Goal: Task Accomplishment & Management: Complete application form

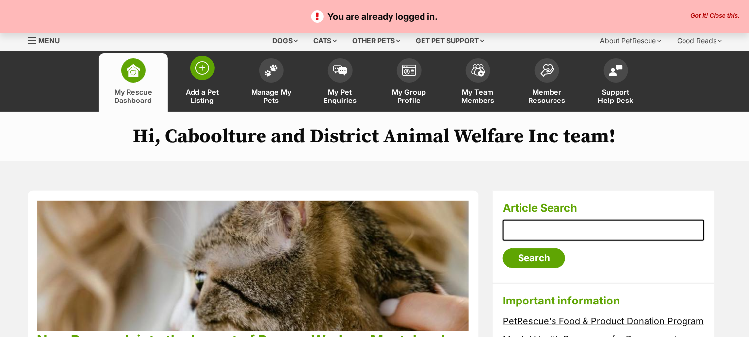
click at [203, 67] on img at bounding box center [203, 68] width 14 height 14
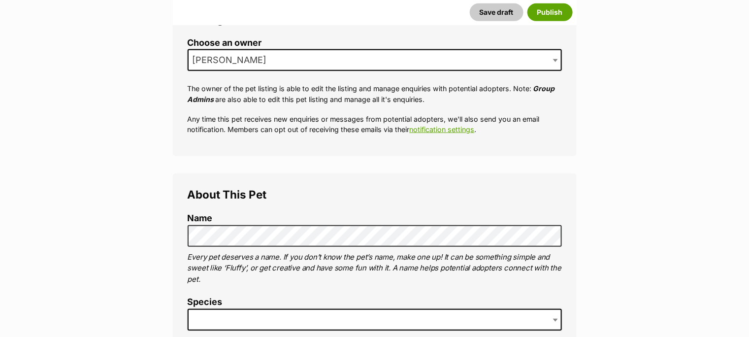
scroll to position [219, 0]
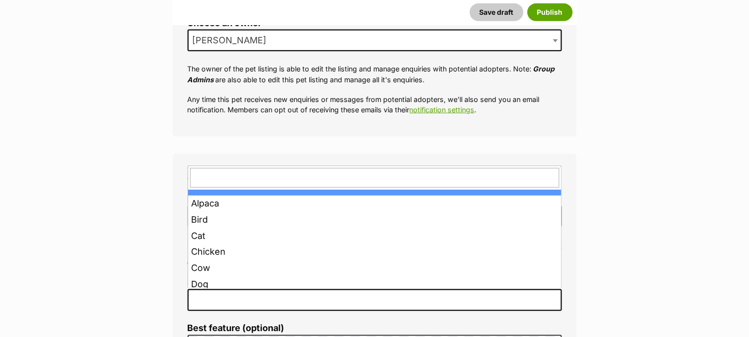
click at [224, 293] on span at bounding box center [375, 300] width 374 height 22
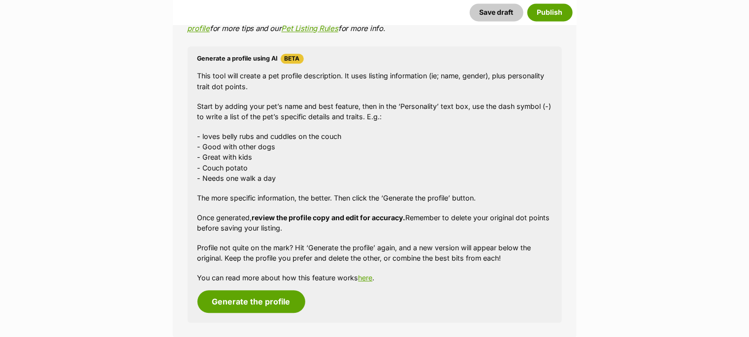
scroll to position [875, 0]
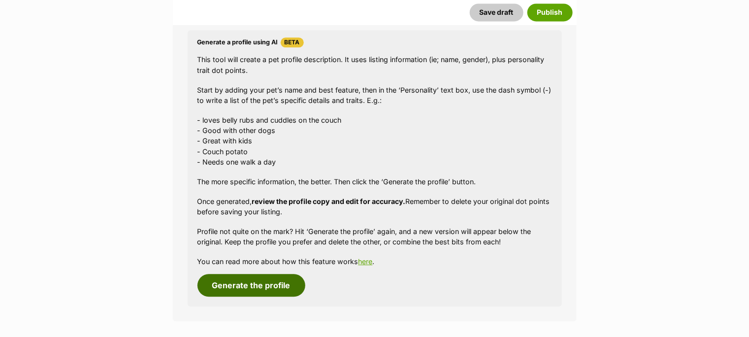
click at [275, 282] on button "Generate the profile" at bounding box center [252, 285] width 108 height 23
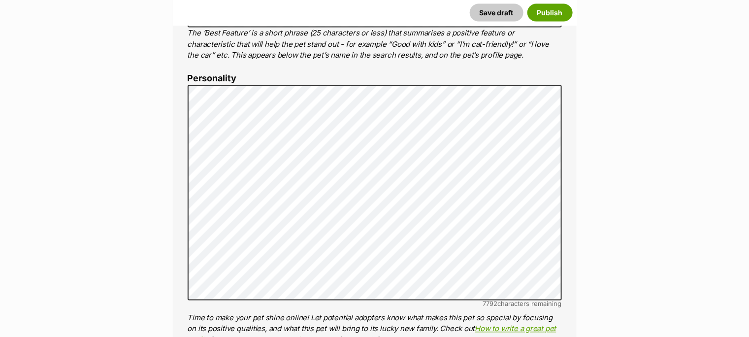
scroll to position [570, 0]
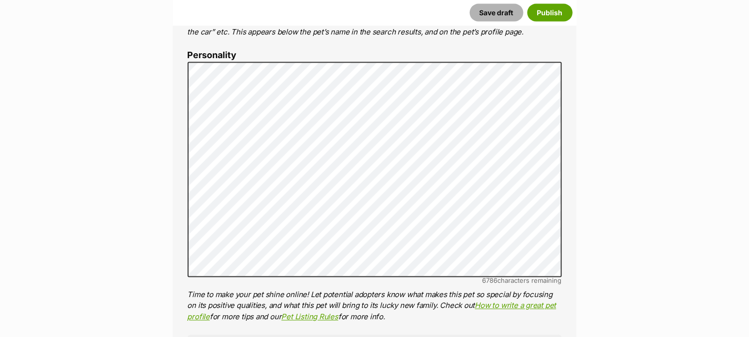
click at [494, 8] on button "Save draft" at bounding box center [497, 12] width 54 height 18
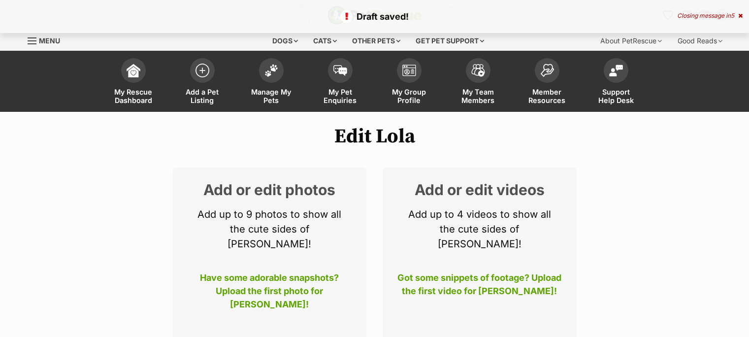
select select
